Goal: Information Seeking & Learning: Find specific fact

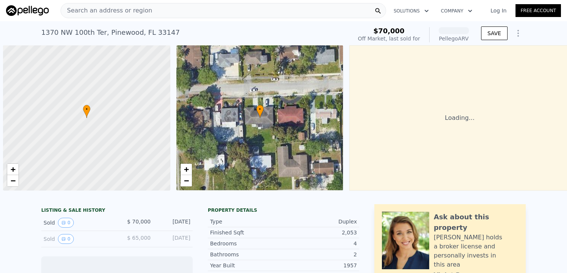
scroll to position [0, 3]
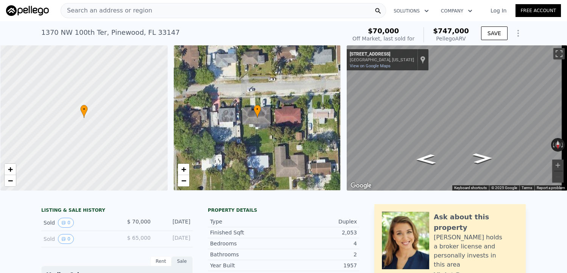
click at [109, 6] on span "Search an address or region" at bounding box center [106, 10] width 91 height 9
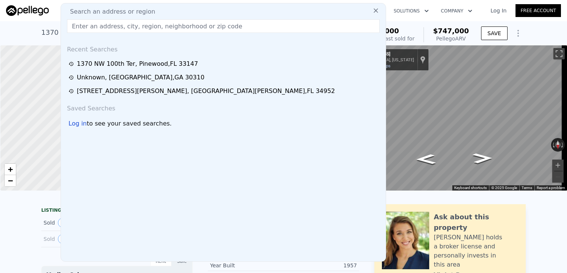
click at [109, 6] on div "Search an address or region Recent Searches [STREET_ADDRESS] [STREET_ADDRESS][P…" at bounding box center [224, 132] width 326 height 259
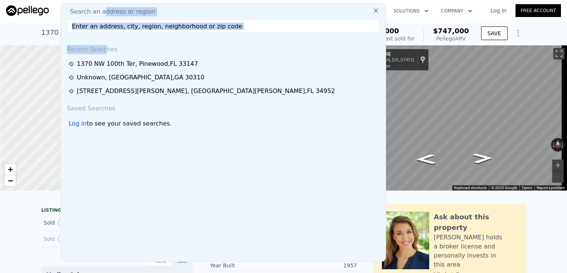
drag, startPoint x: 102, startPoint y: 33, endPoint x: 101, endPoint y: 15, distance: 18.2
click at [101, 15] on div "Search an address or region Recent Searches [STREET_ADDRESS] [STREET_ADDRESS][P…" at bounding box center [224, 132] width 326 height 259
drag, startPoint x: 101, startPoint y: 15, endPoint x: 88, endPoint y: 31, distance: 21.0
click at [88, 31] on input "text" at bounding box center [223, 26] width 313 height 14
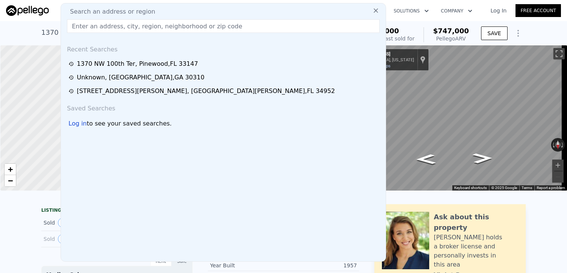
click at [158, 45] on div "Recent Searches" at bounding box center [223, 48] width 319 height 18
click at [102, 28] on input "text" at bounding box center [223, 26] width 313 height 14
paste input "[STREET_ADDRESS]"
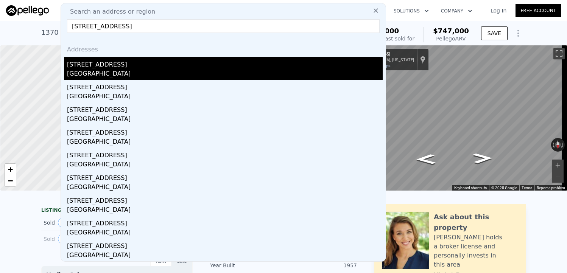
type input "[STREET_ADDRESS]"
click at [111, 64] on div "[STREET_ADDRESS]" at bounding box center [225, 63] width 316 height 12
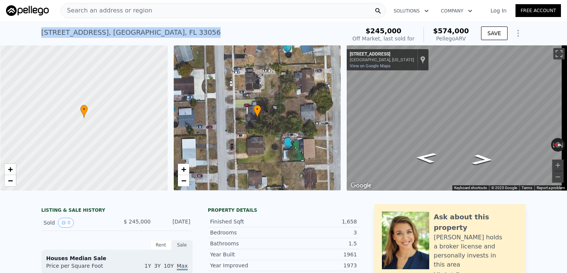
drag, startPoint x: 38, startPoint y: 30, endPoint x: 186, endPoint y: 28, distance: 148.1
click at [186, 28] on div "[STREET_ADDRESS] Sold [DATE] for $245k (~ARV $574k ) $245,000 Off Market, last …" at bounding box center [283, 33] width 567 height 24
copy div "[STREET_ADDRESS]"
click at [253, 34] on div "[STREET_ADDRESS] Sold [DATE] for $245k (~ARV $574k )" at bounding box center [192, 34] width 302 height 21
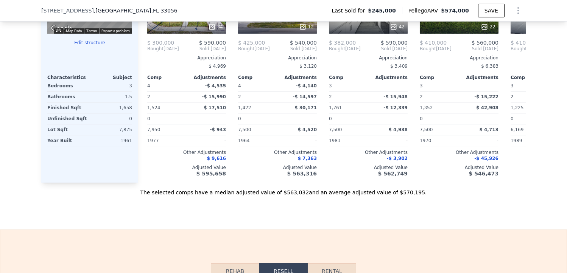
scroll to position [816, 0]
